Goal: Information Seeking & Learning: Learn about a topic

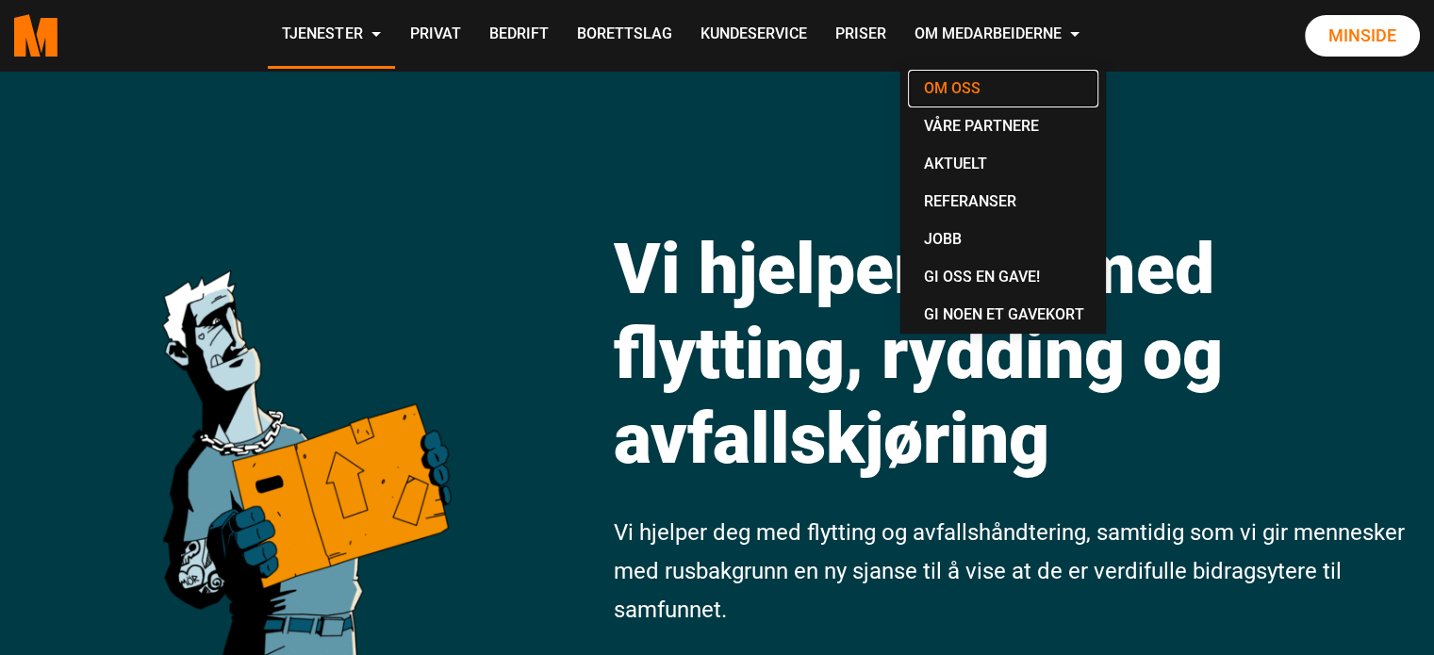
click at [979, 71] on link "Om oss" at bounding box center [1003, 89] width 190 height 38
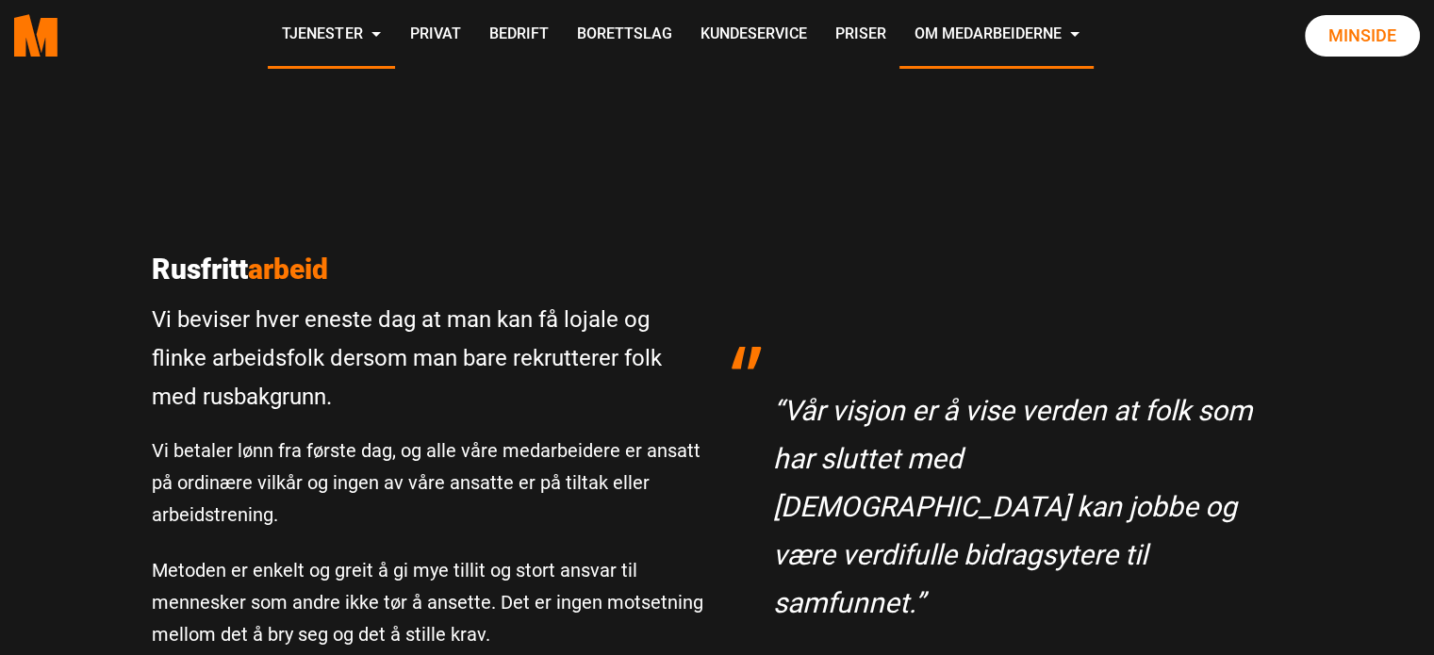
scroll to position [472, 0]
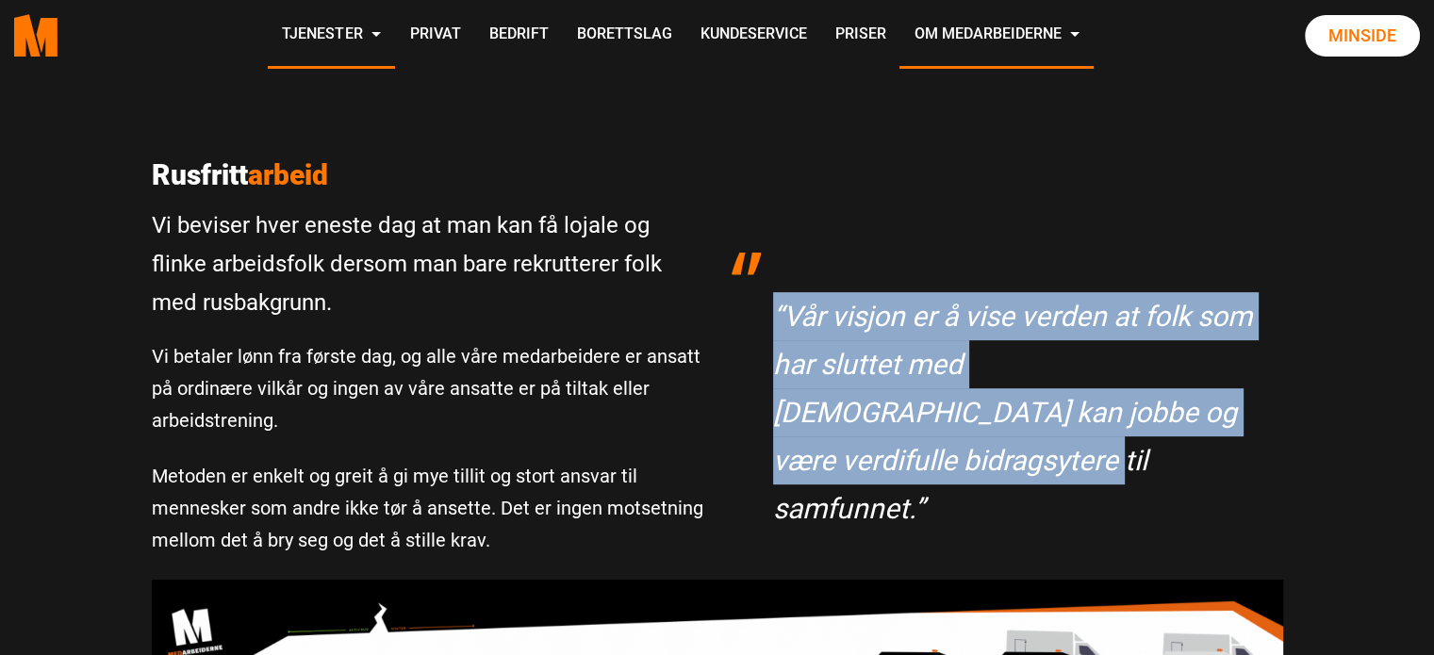
drag, startPoint x: 1290, startPoint y: 420, endPoint x: 756, endPoint y: 312, distance: 544.5
click at [756, 312] on div "“Vår visjon er å vise verden at folk som har sluttet med rus kan jobbe og være …" at bounding box center [1008, 359] width 580 height 403
copy p "“Vår visjon er å vise verden at folk som har sluttet med rus kan jobbe og være …"
